Goal: Transaction & Acquisition: Purchase product/service

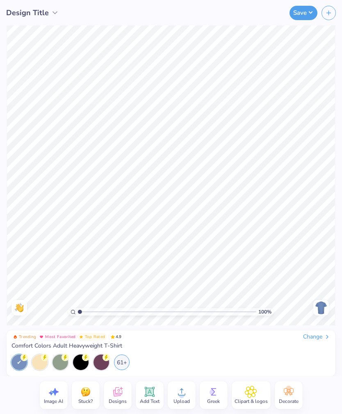
click at [322, 337] on div "Change" at bounding box center [317, 336] width 28 height 7
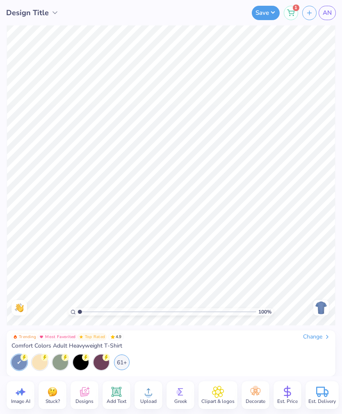
click at [326, 340] on icon at bounding box center [327, 337] width 7 height 7
click at [326, 339] on div "Design Title Save 1 AN Image AI Stuck? Designs Add Text Upload Greek Clipart & …" at bounding box center [171, 207] width 342 height 414
click at [317, 305] on img at bounding box center [321, 307] width 13 height 13
click at [317, 310] on img at bounding box center [321, 307] width 13 height 13
click at [316, 338] on div "Change" at bounding box center [317, 336] width 28 height 7
